Goal: Task Accomplishment & Management: Use online tool/utility

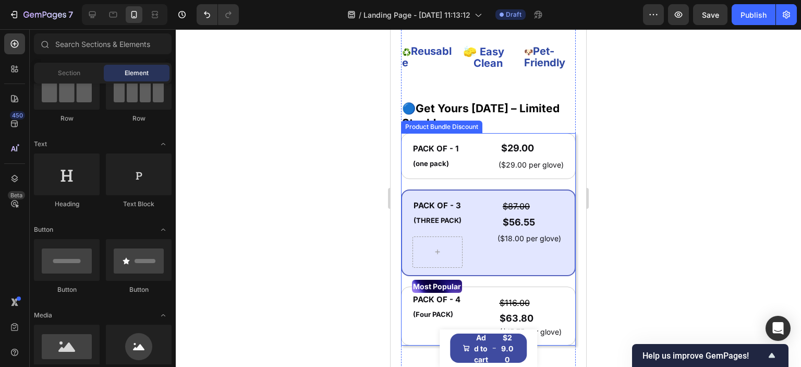
scroll to position [626, 0]
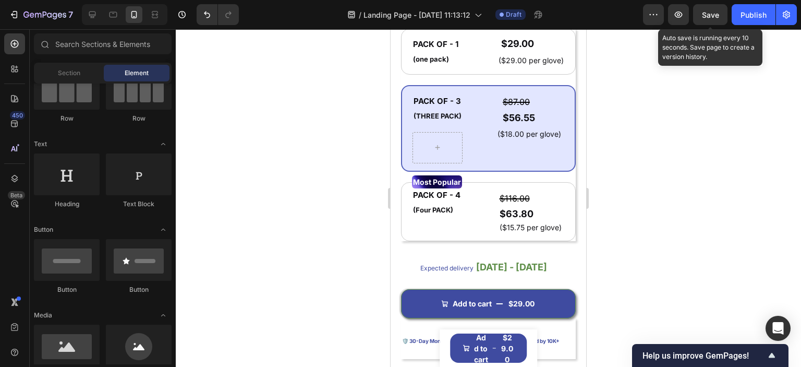
click at [713, 8] on button "Save" at bounding box center [710, 14] width 34 height 21
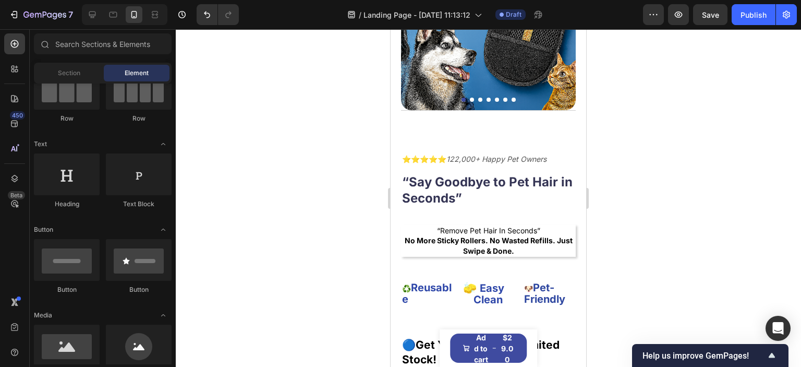
scroll to position [52, 0]
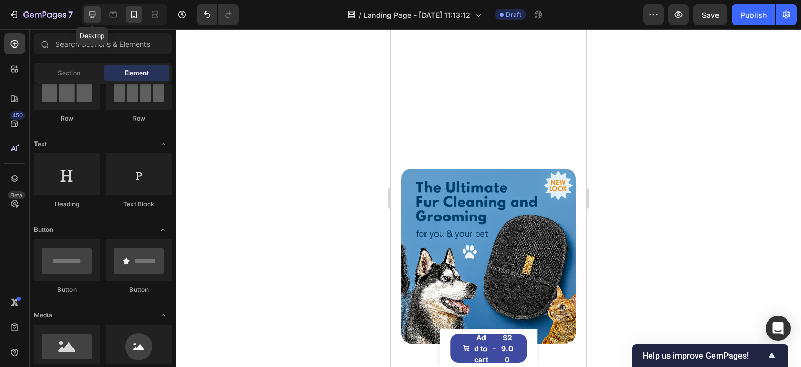
click at [92, 18] on icon at bounding box center [92, 14] width 10 height 10
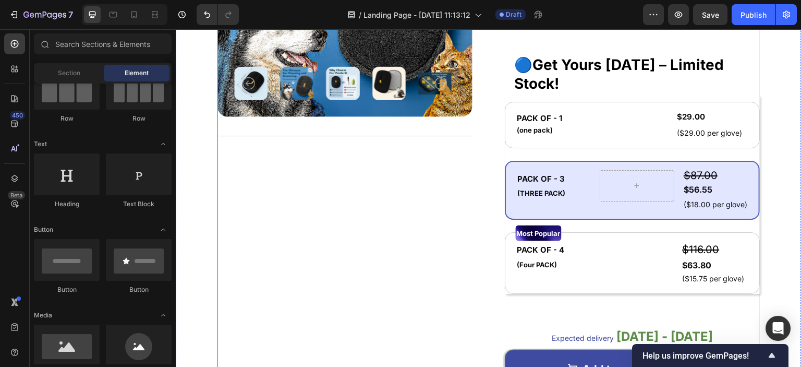
scroll to position [678, 0]
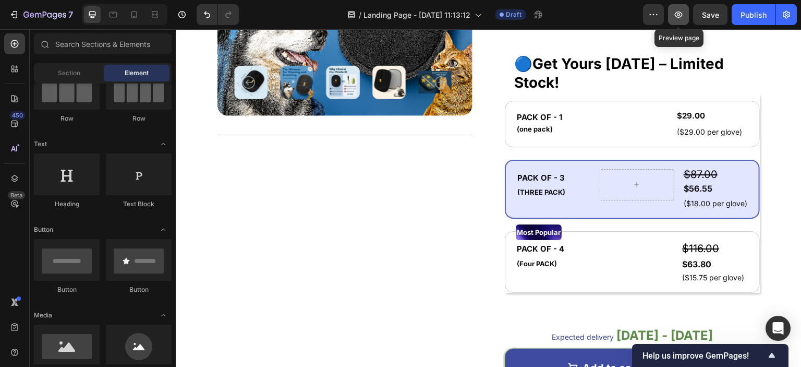
click at [679, 21] on button "button" at bounding box center [678, 14] width 21 height 21
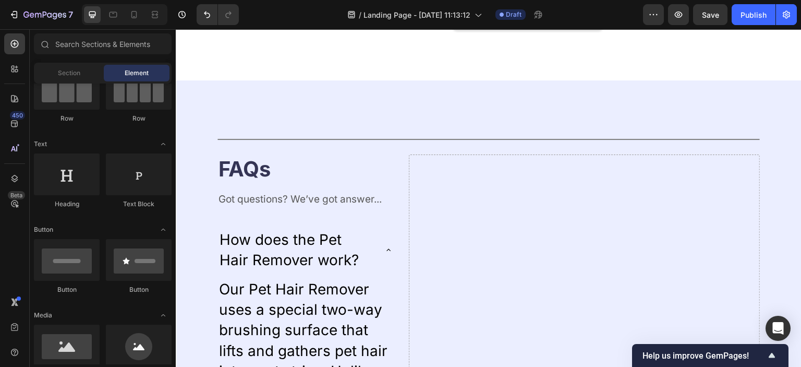
scroll to position [2301, 0]
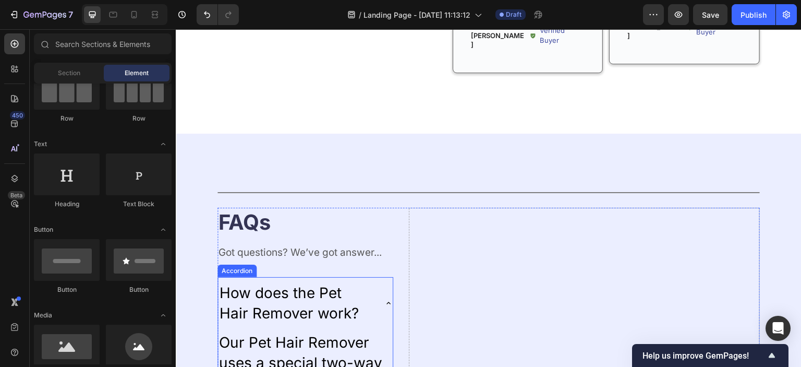
click at [384, 299] on icon at bounding box center [388, 303] width 8 height 8
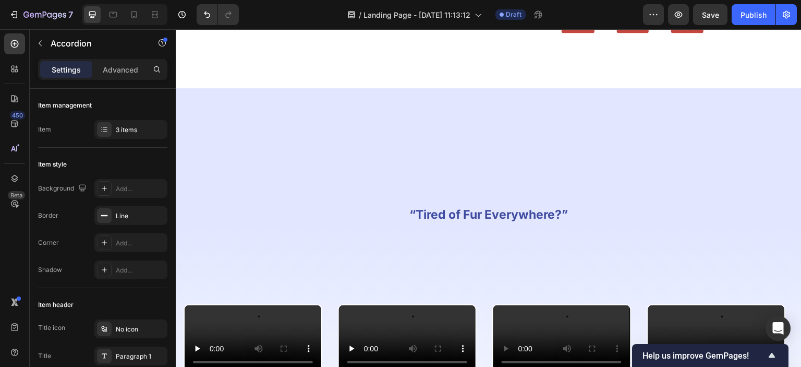
scroll to position [1039, 0]
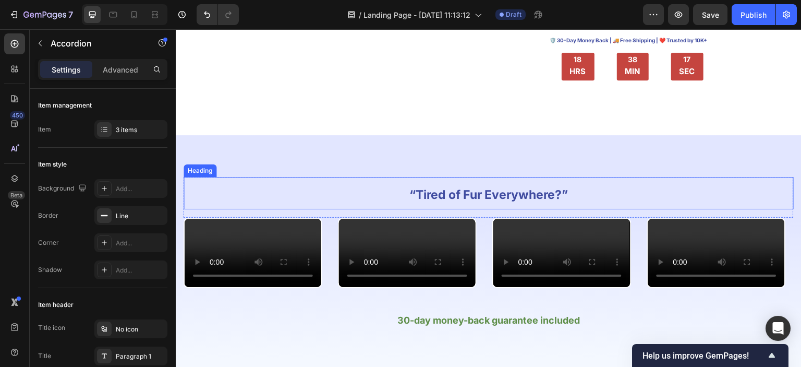
click at [435, 192] on strong "“Tired of Fur Everywhere?”" at bounding box center [488, 194] width 159 height 15
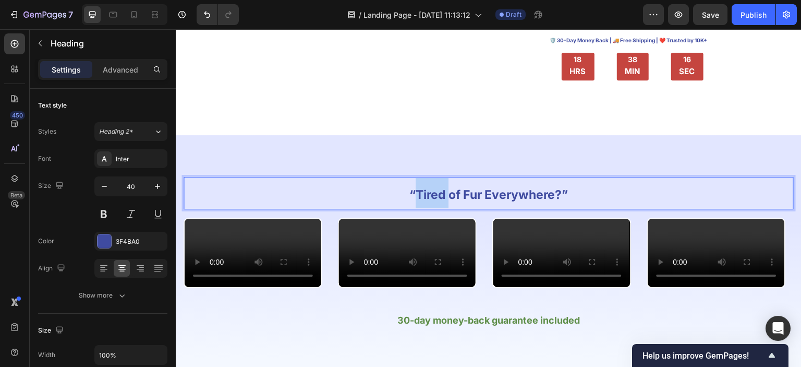
click at [436, 192] on strong "“Tired of Fur Everywhere?”" at bounding box center [488, 194] width 159 height 15
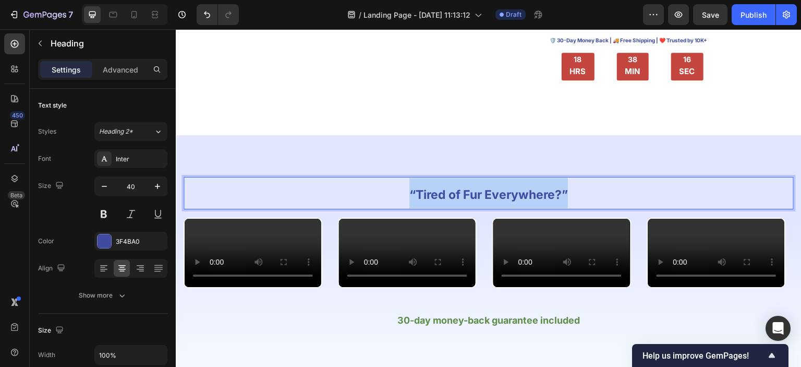
click at [436, 192] on strong "“Tired of Fur Everywhere?”" at bounding box center [488, 194] width 159 height 15
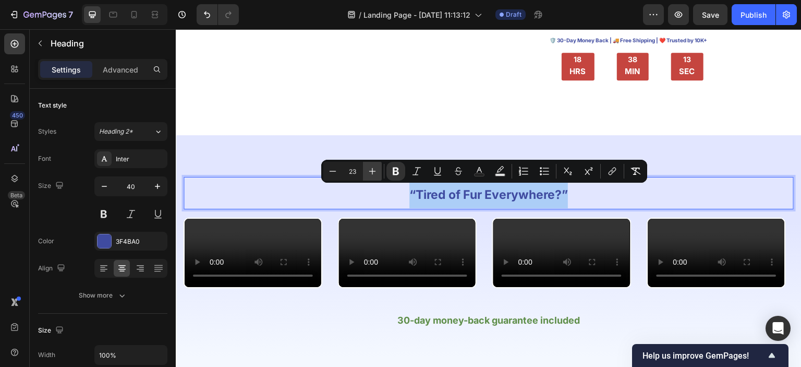
click at [368, 172] on icon "Editor contextual toolbar" at bounding box center [372, 171] width 10 height 10
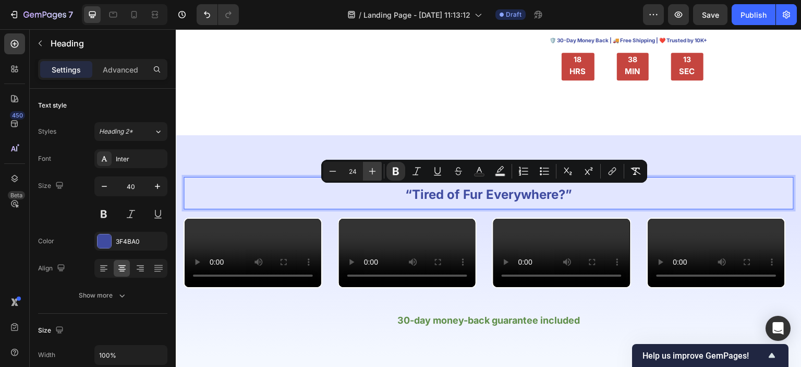
click at [368, 172] on icon "Editor contextual toolbar" at bounding box center [372, 171] width 10 height 10
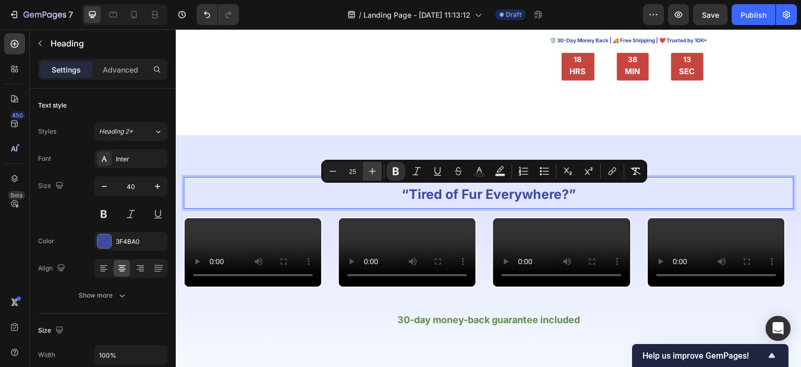
click at [368, 172] on icon "Editor contextual toolbar" at bounding box center [372, 171] width 10 height 10
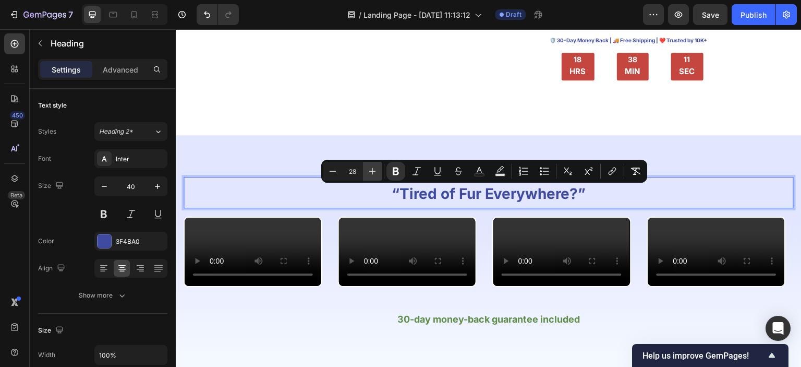
click at [368, 172] on icon "Editor contextual toolbar" at bounding box center [372, 171] width 10 height 10
type input "30"
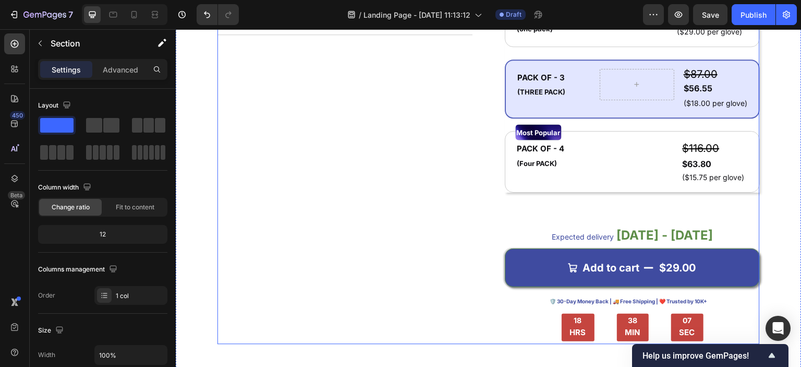
scroll to position [674, 0]
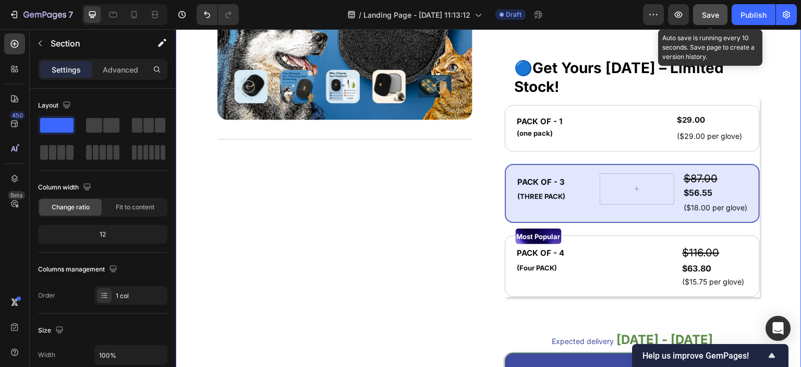
click at [709, 14] on span "Save" at bounding box center [710, 14] width 17 height 9
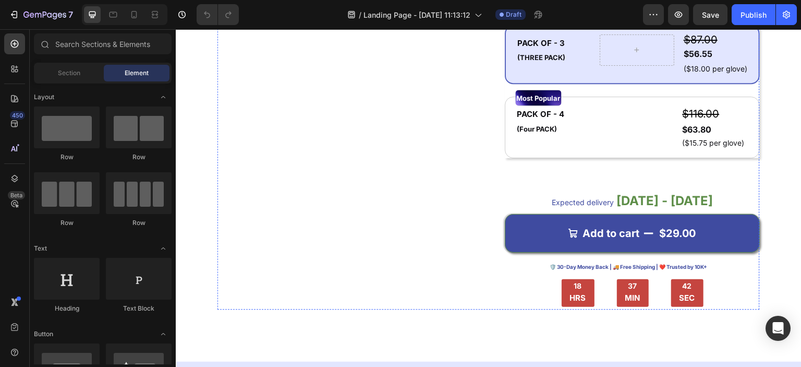
scroll to position [678, 0]
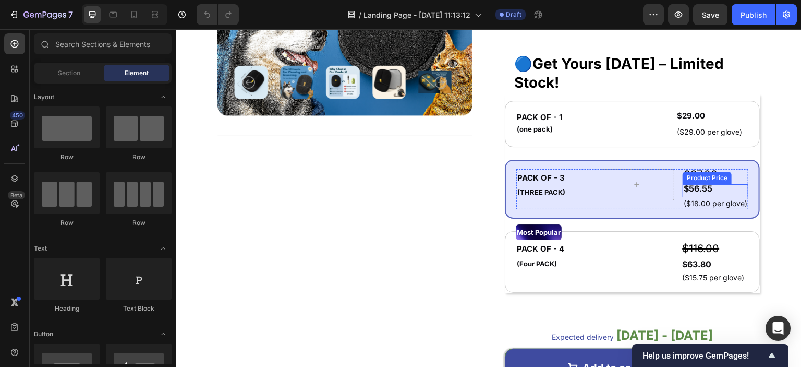
click at [685, 188] on div "$56.55" at bounding box center [716, 188] width 66 height 9
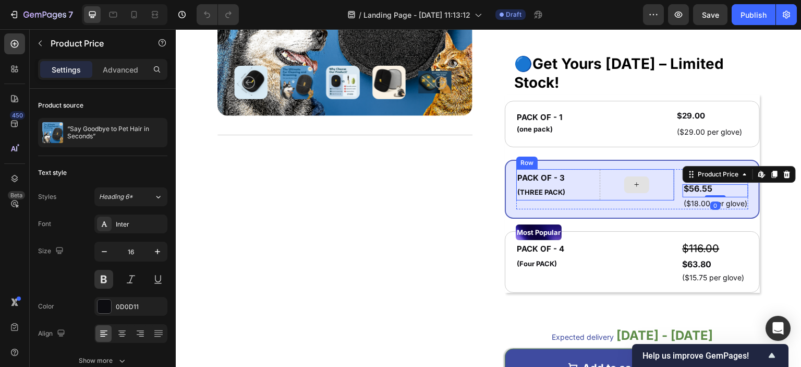
click at [600, 170] on div at bounding box center [637, 184] width 75 height 31
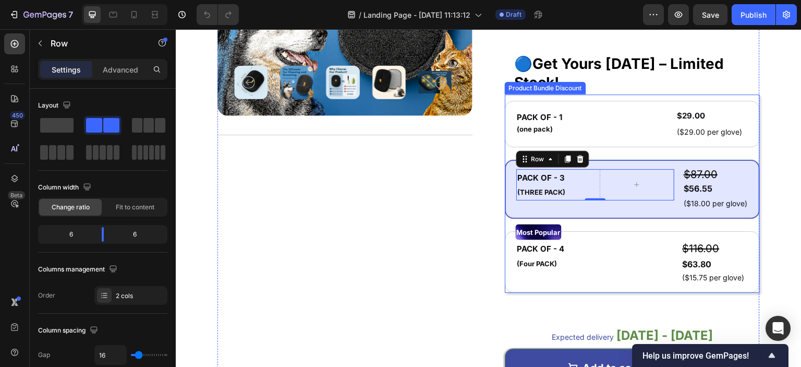
scroll to position [730, 0]
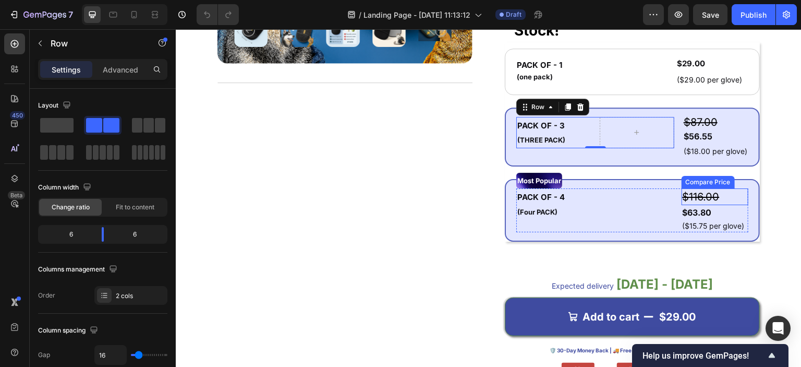
click at [740, 188] on div "$116.00" at bounding box center [715, 196] width 67 height 17
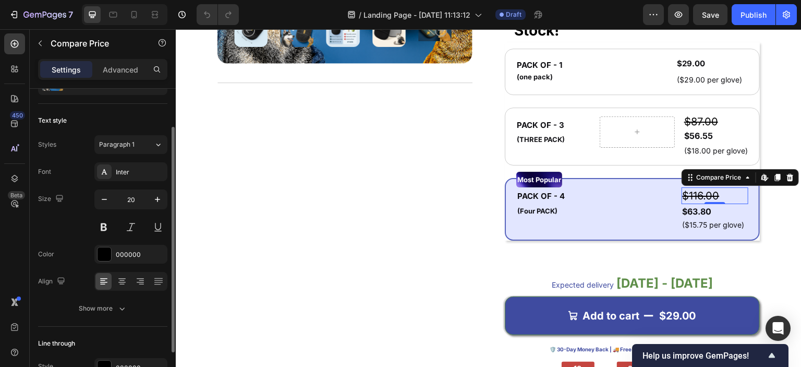
scroll to position [104, 0]
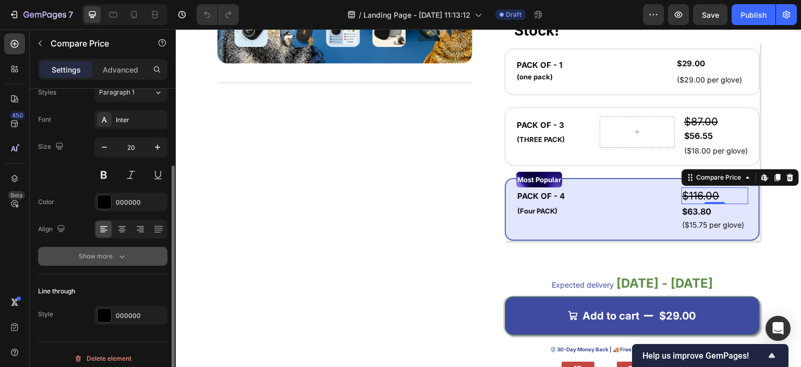
click at [117, 251] on icon "button" at bounding box center [122, 256] width 10 height 10
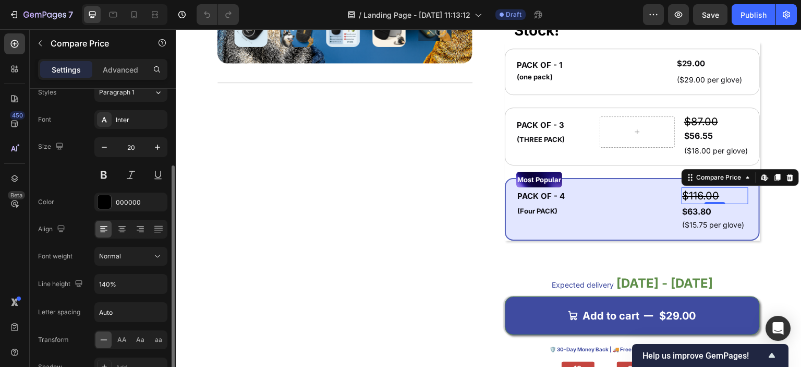
scroll to position [156, 0]
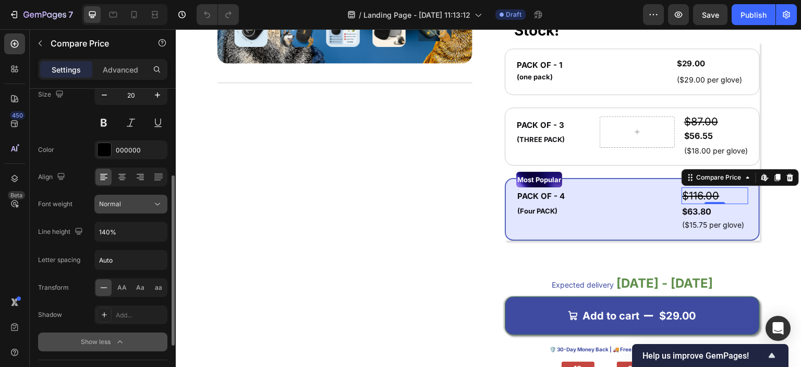
click at [127, 206] on div "Normal" at bounding box center [125, 203] width 53 height 9
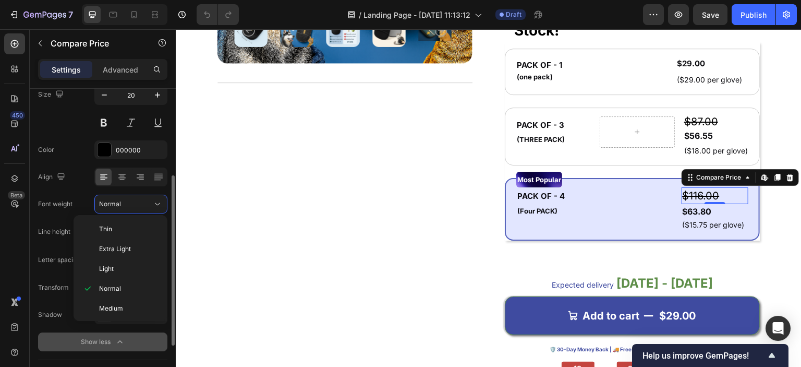
click at [79, 183] on div "Align" at bounding box center [102, 176] width 129 height 19
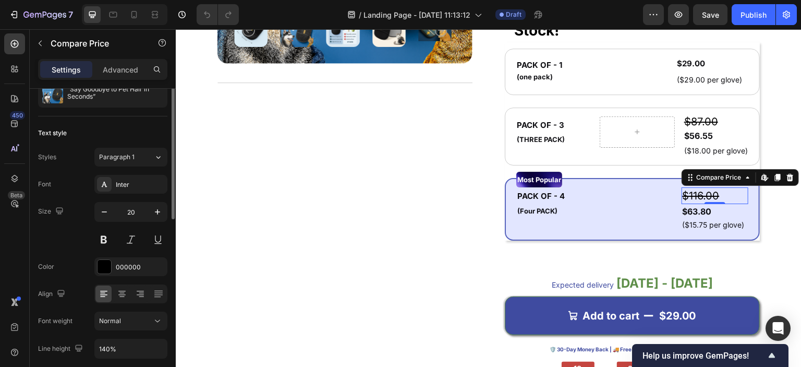
scroll to position [0, 0]
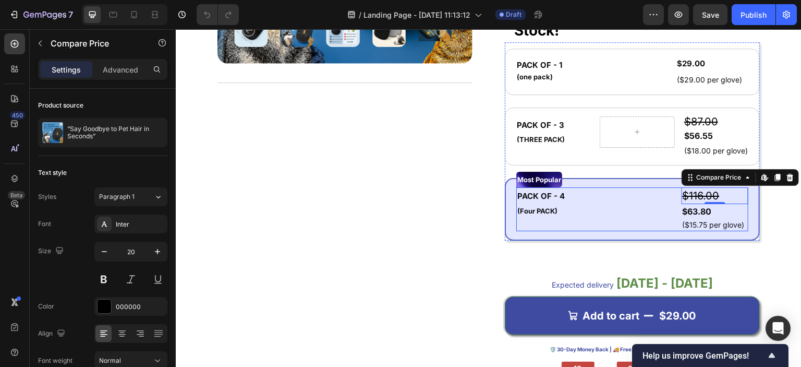
click at [657, 212] on div "$116.00 Compare Price Edit content in Shopify 0 Compare Price Edit content in S…" at bounding box center [693, 209] width 112 height 44
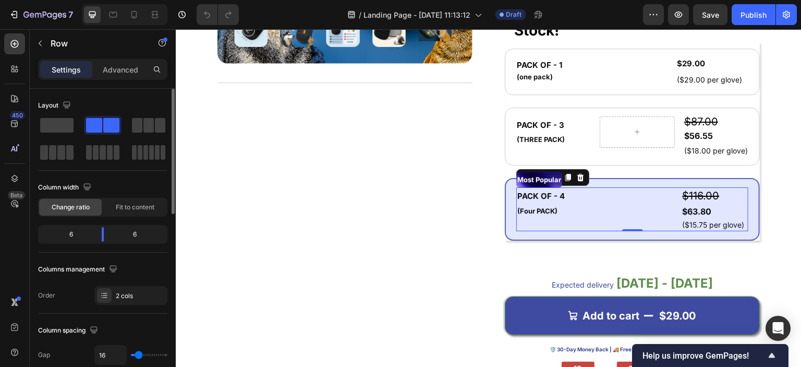
click at [100, 126] on span at bounding box center [94, 125] width 16 height 15
click at [56, 123] on span at bounding box center [56, 125] width 33 height 15
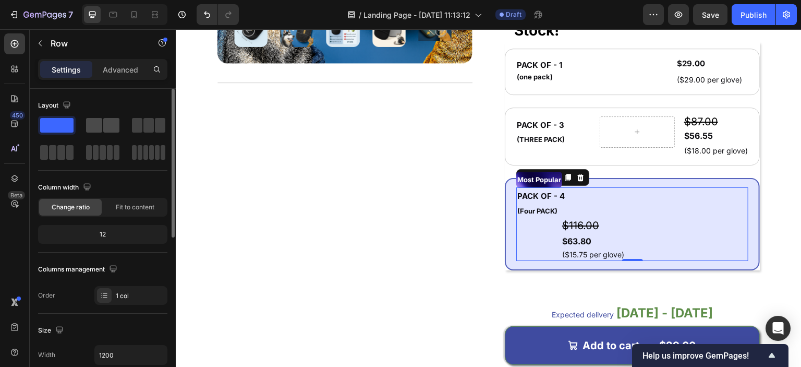
click at [96, 125] on span at bounding box center [94, 125] width 16 height 15
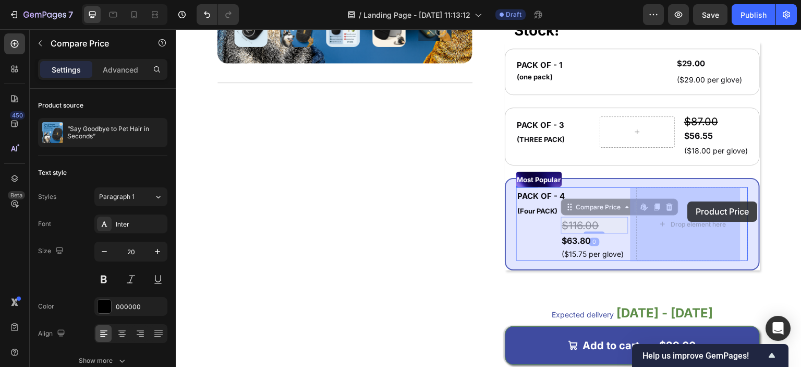
drag, startPoint x: 592, startPoint y: 226, endPoint x: 688, endPoint y: 201, distance: 99.6
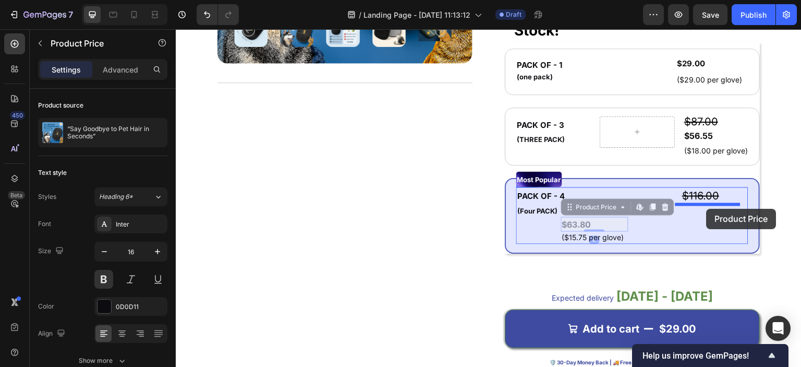
drag, startPoint x: 584, startPoint y: 227, endPoint x: 707, endPoint y: 209, distance: 124.4
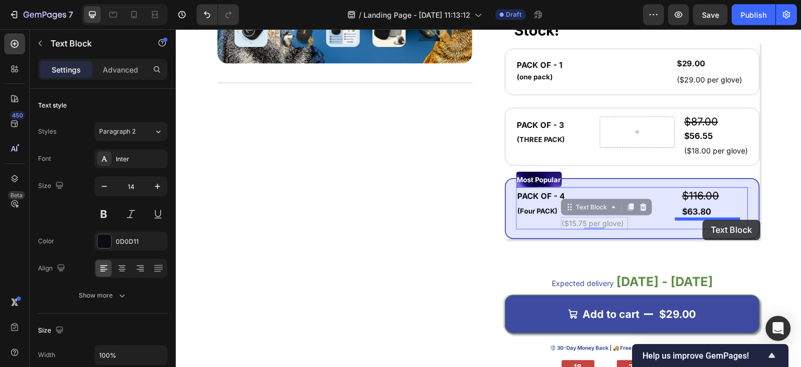
drag, startPoint x: 647, startPoint y: 220, endPoint x: 703, endPoint y: 220, distance: 55.8
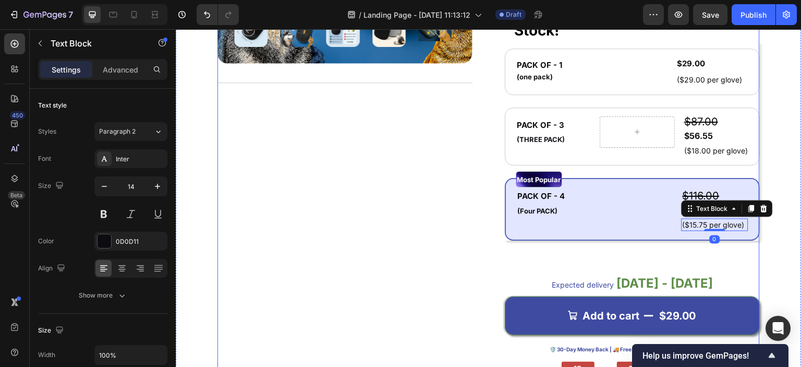
click at [443, 236] on div "Product Images Title Line" at bounding box center [345, 100] width 255 height 584
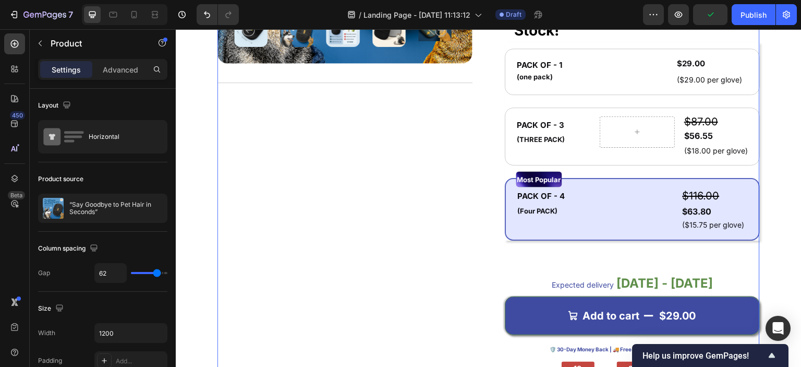
click at [674, 16] on div "7 Version history / Landing Page - Sep 25, 11:13:12 Draft Preview Publish" at bounding box center [400, 15] width 801 height 30
click at [676, 12] on div "7 Version history / Landing Page - Sep 25, 11:13:12 Draft Preview Save Publish" at bounding box center [400, 15] width 801 height 30
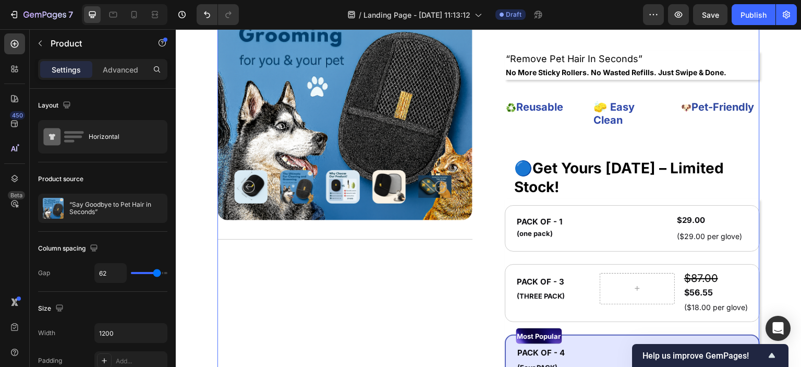
click at [677, 13] on div "7 Version history / Landing Page - Sep 25, 11:13:12 Draft Preview Save Publish" at bounding box center [400, 15] width 801 height 30
click at [703, 18] on div "7 Version history / Landing Page - Sep 25, 11:13:12 Draft Preview Save Publish" at bounding box center [400, 15] width 801 height 30
click at [718, 12] on div "7 Version history / Landing Page - Sep 25, 11:13:12 Draft Preview Save Publish" at bounding box center [400, 15] width 801 height 30
click at [659, 13] on div "7 Version history / Landing Page - Sep 25, 11:13:12 Draft Preview Save Publish" at bounding box center [400, 15] width 801 height 30
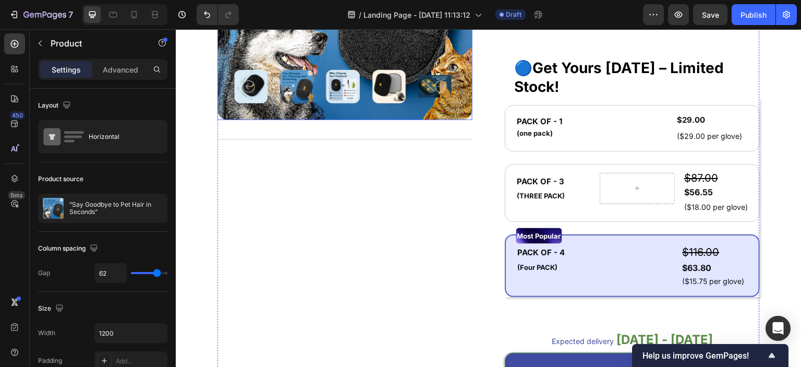
scroll to position [678, 0]
